Goal: Task Accomplishment & Management: Use online tool/utility

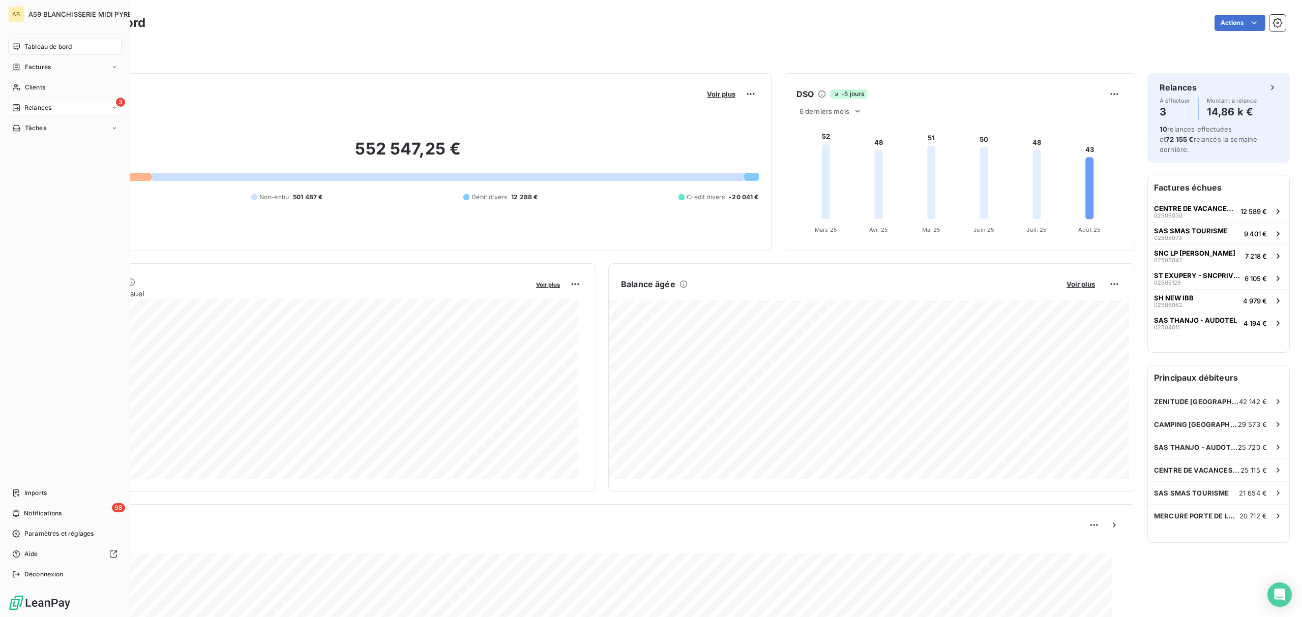
click at [46, 109] on span "Relances" at bounding box center [37, 107] width 27 height 9
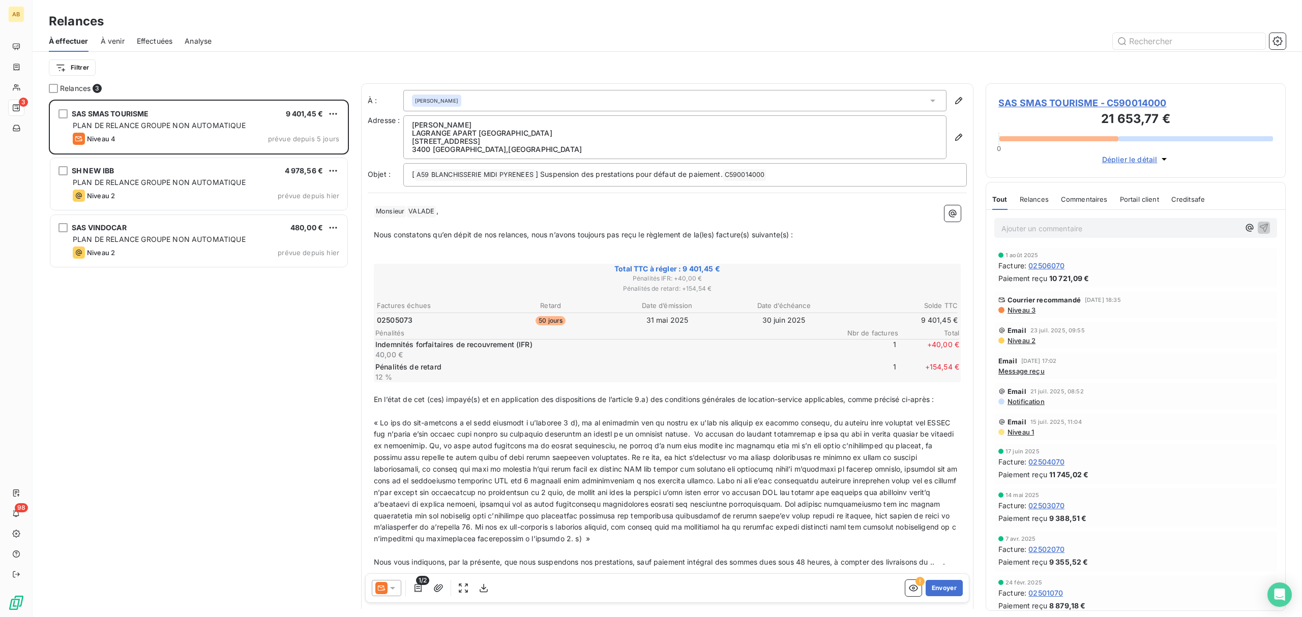
scroll to position [507, 289]
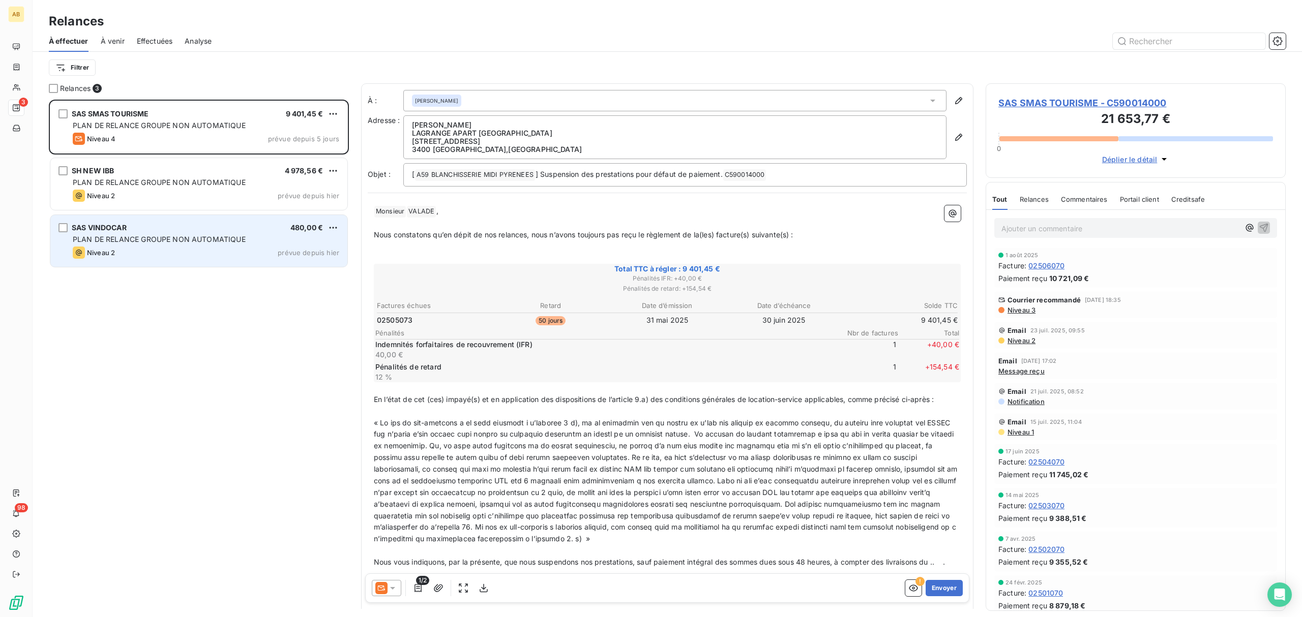
click at [125, 238] on span "PLAN DE RELANCE GROUPE NON AUTOMATIQUE" at bounding box center [159, 239] width 173 height 9
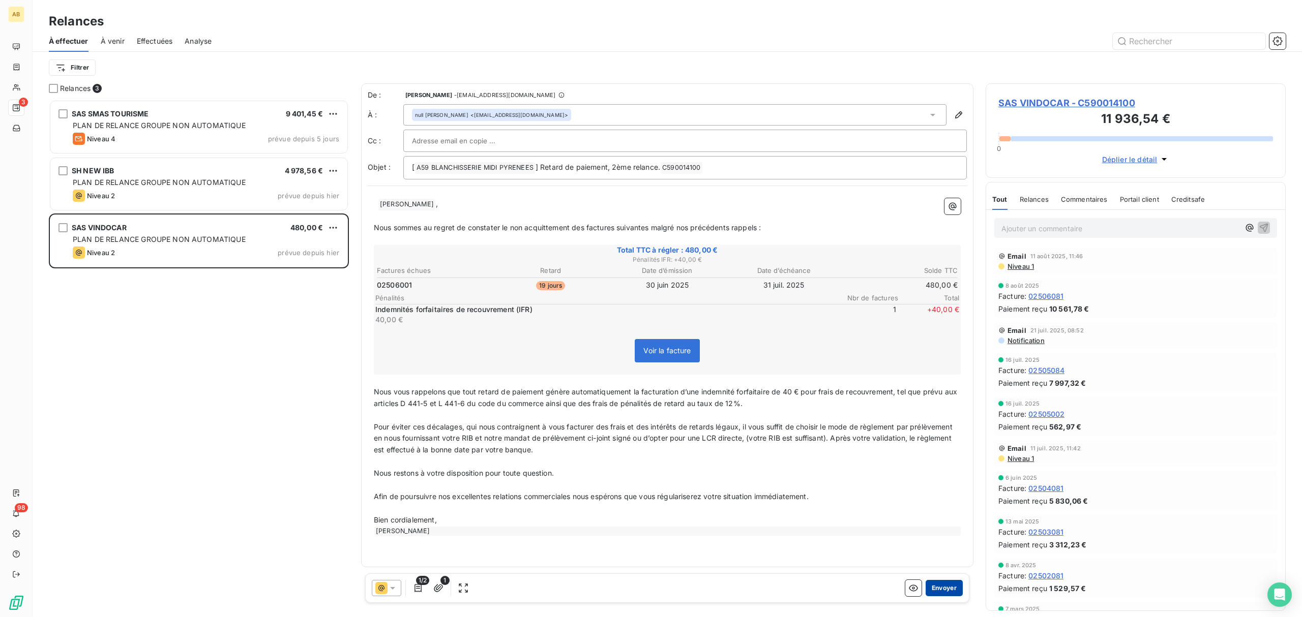
click at [955, 585] on button "Envoyer" at bounding box center [943, 588] width 37 height 16
